Goal: Use online tool/utility: Utilize a website feature to perform a specific function

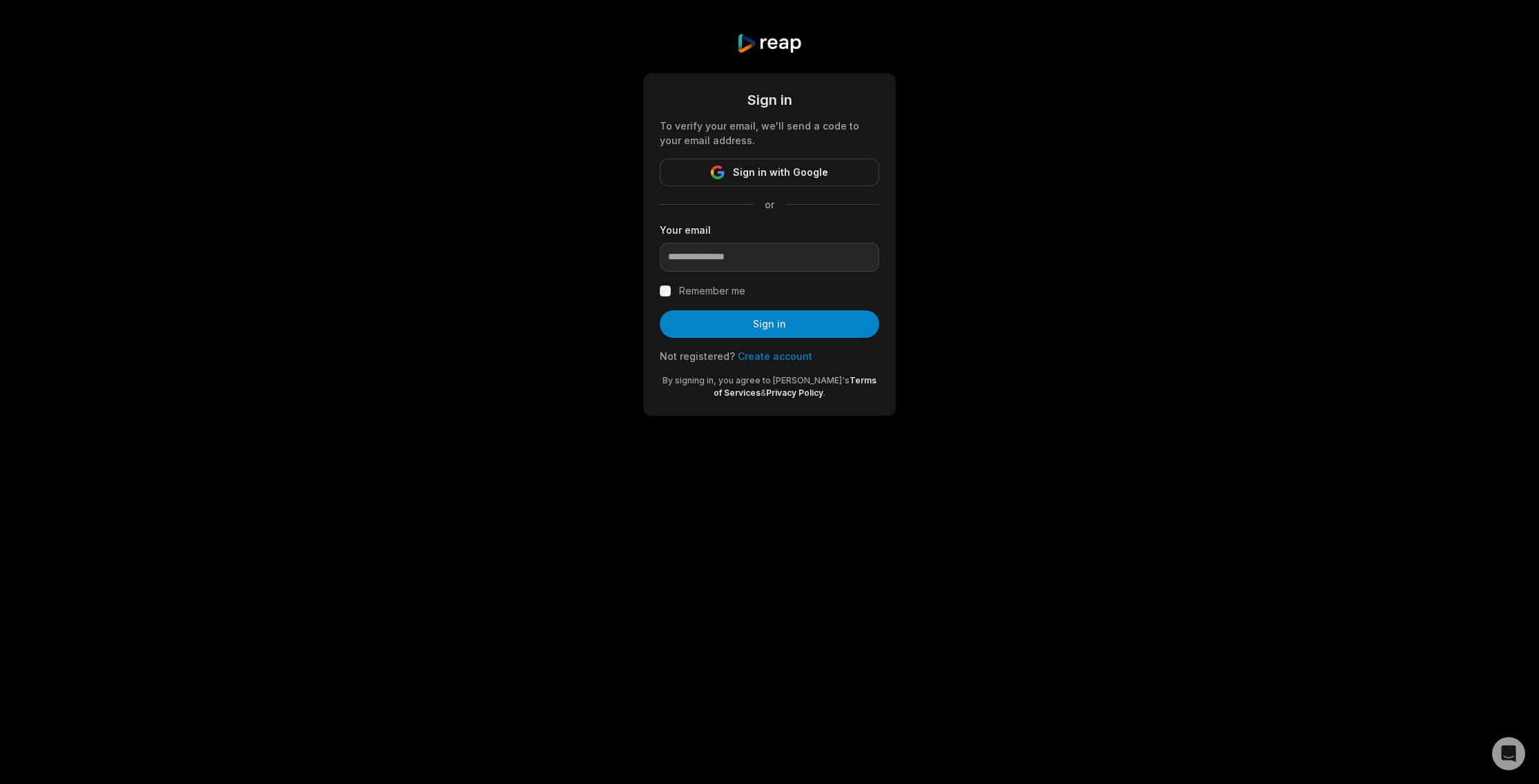
click at [826, 169] on span "Sign in with Google" at bounding box center [781, 172] width 95 height 17
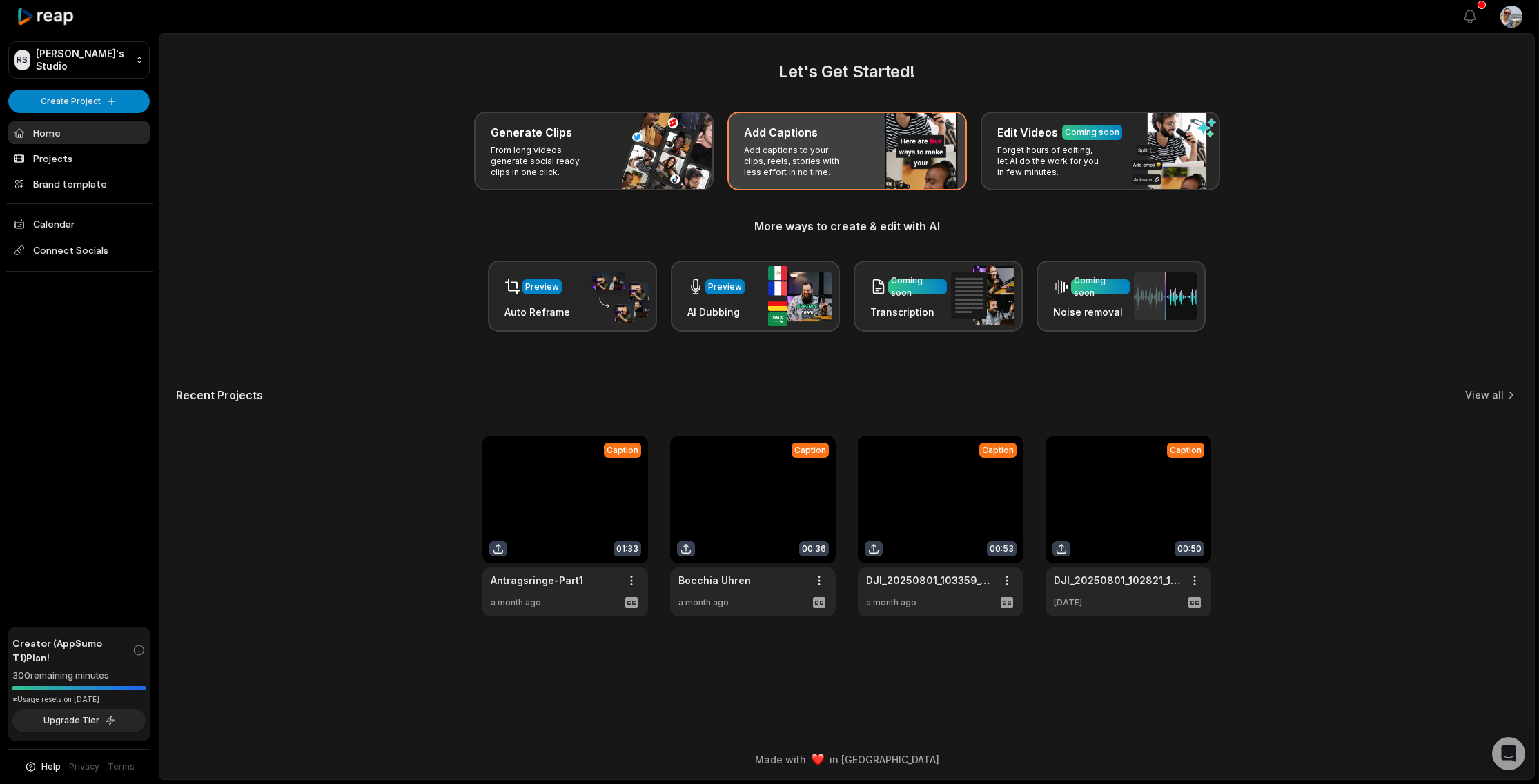
click at [841, 158] on p "Add captions to your clips, reels, stories with less effort in no time." at bounding box center [798, 162] width 107 height 33
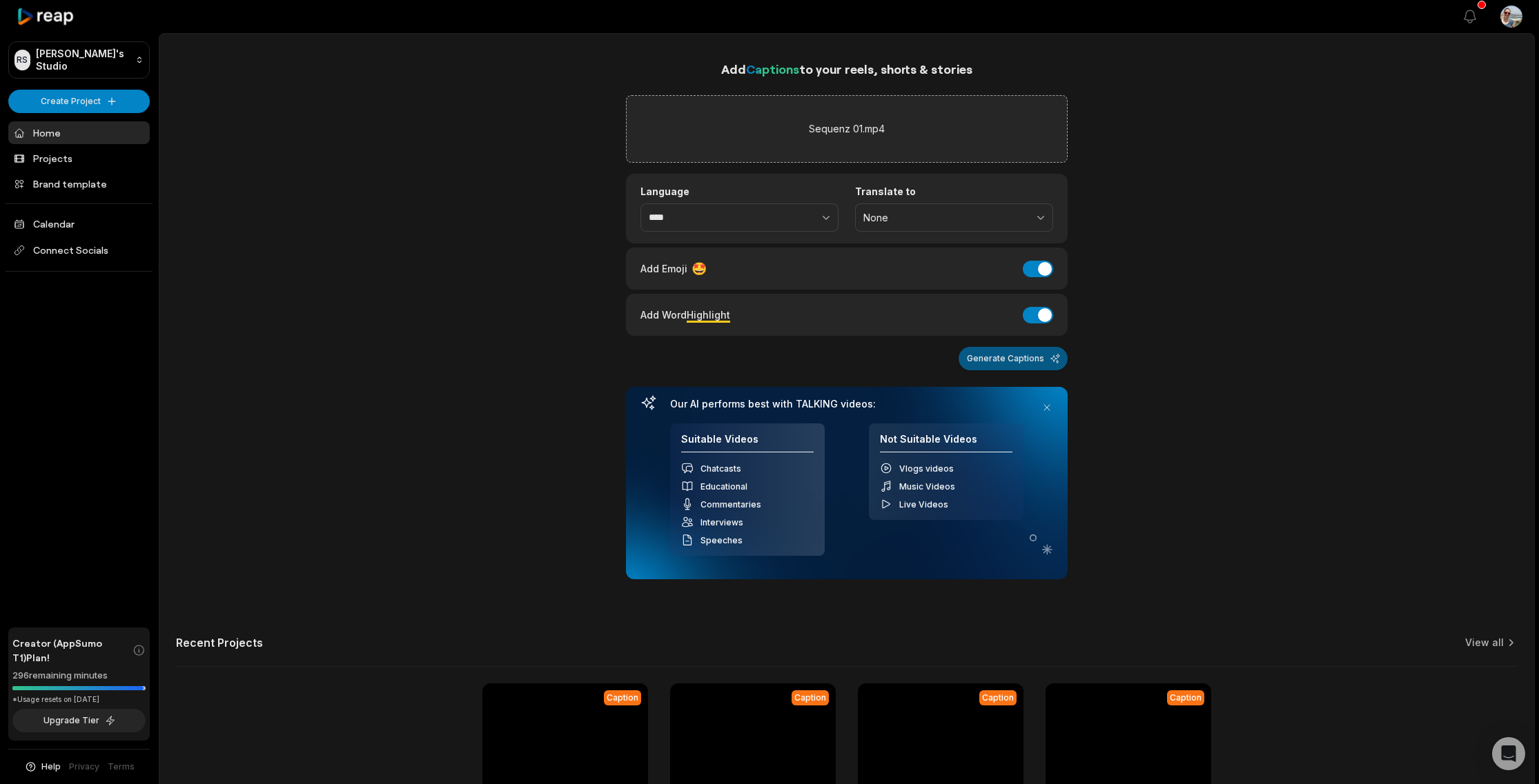
click at [1023, 352] on button "Generate Captions" at bounding box center [1013, 358] width 109 height 24
